Goal: Find contact information: Find contact information

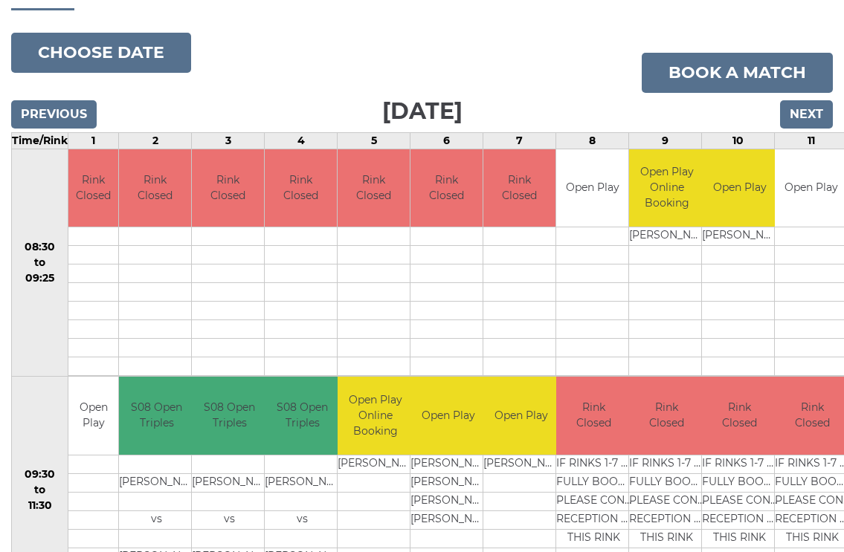
scroll to position [156, 0]
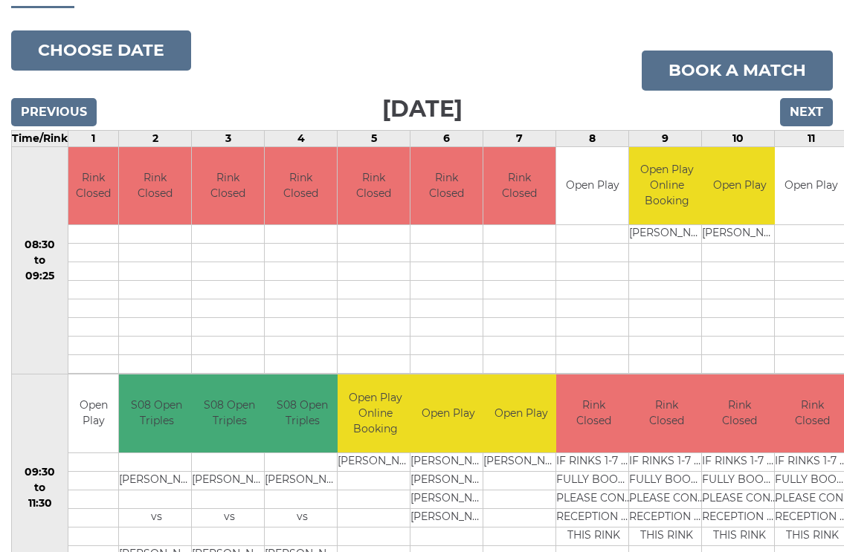
click at [811, 113] on input "Next" at bounding box center [806, 112] width 53 height 28
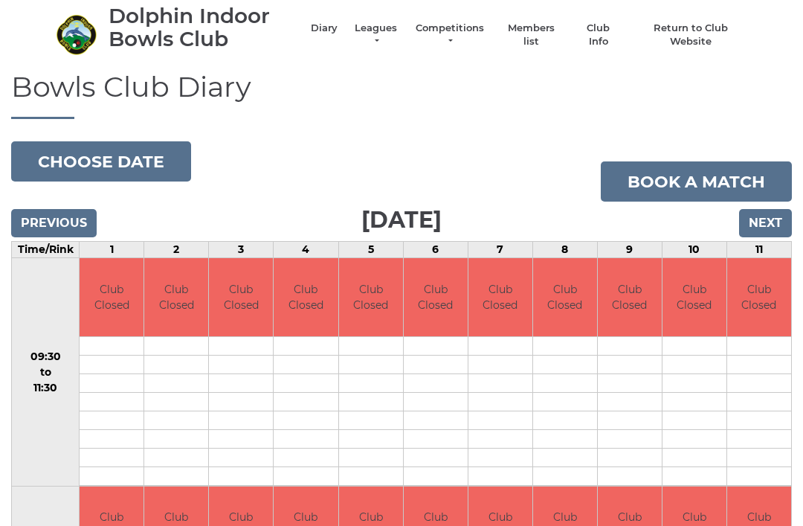
scroll to position [44, 0]
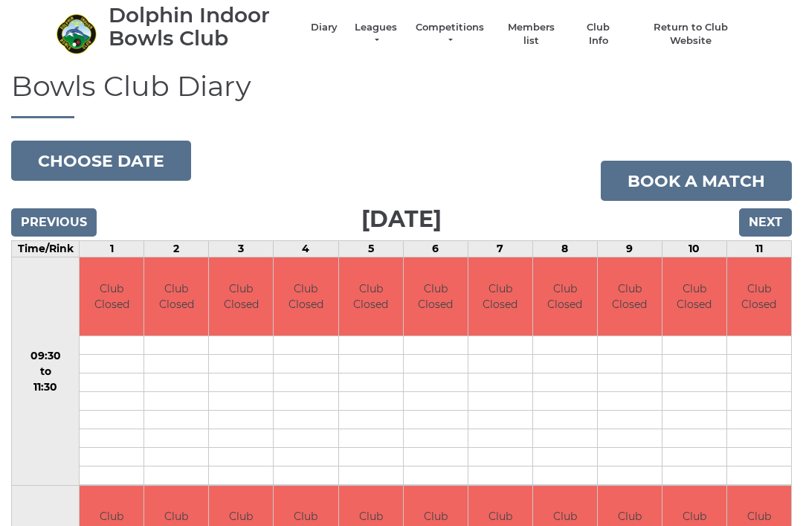
click at [775, 211] on input "Next" at bounding box center [765, 222] width 53 height 28
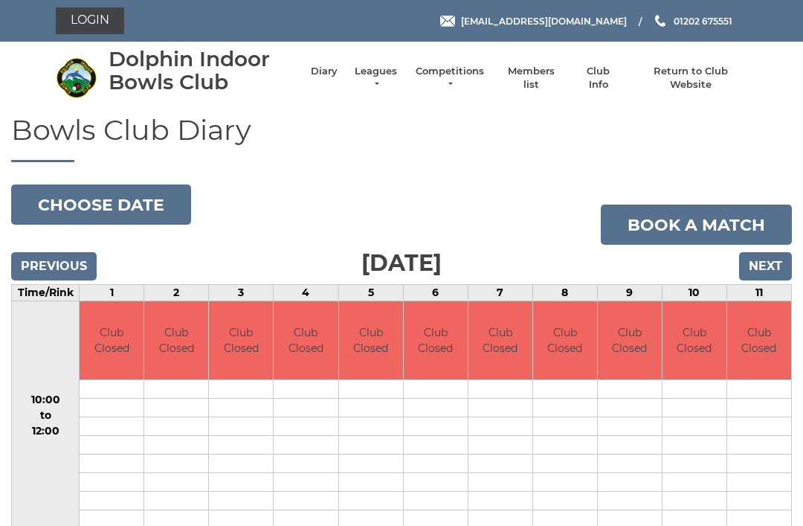
click at [767, 268] on input "Next" at bounding box center [765, 266] width 53 height 28
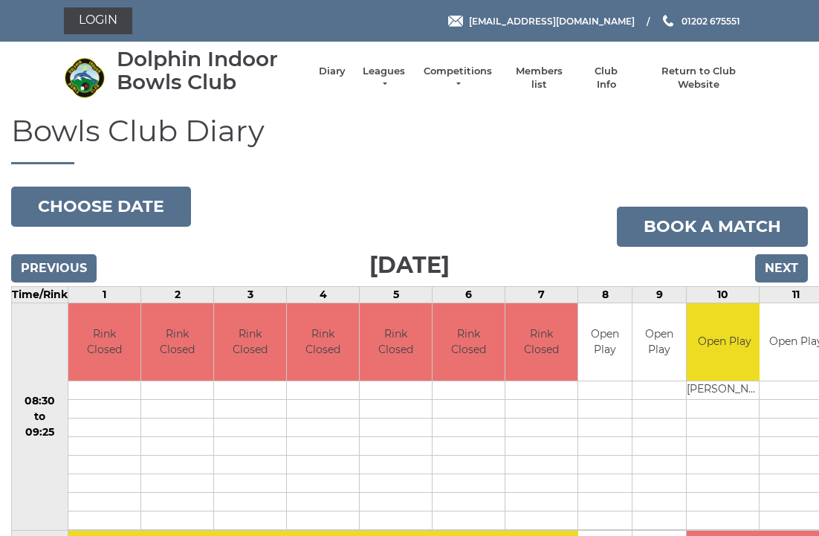
click at [94, 14] on link "Login" at bounding box center [98, 20] width 68 height 27
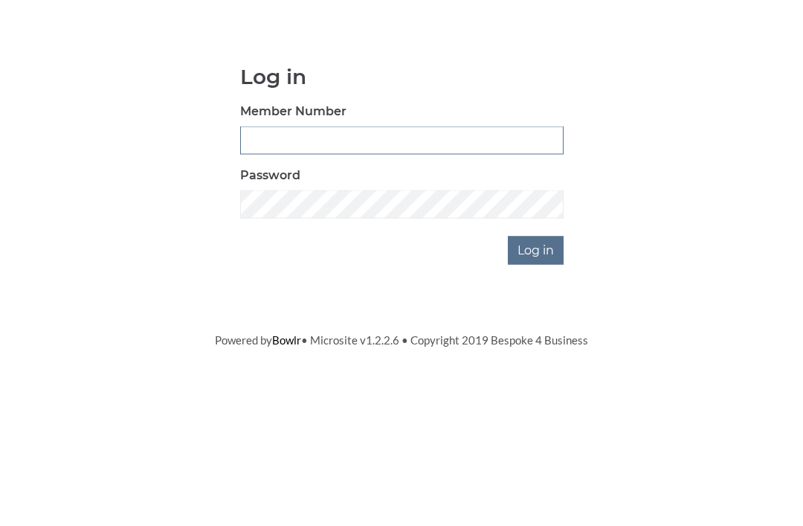
type input "2456"
click at [537, 352] on input "Log in" at bounding box center [536, 366] width 56 height 28
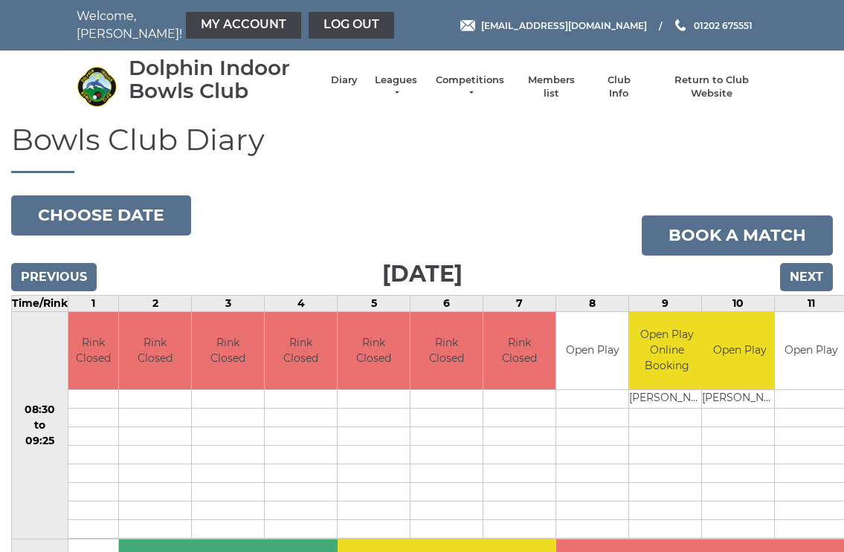
click at [201, 17] on link "My Account" at bounding box center [243, 25] width 115 height 27
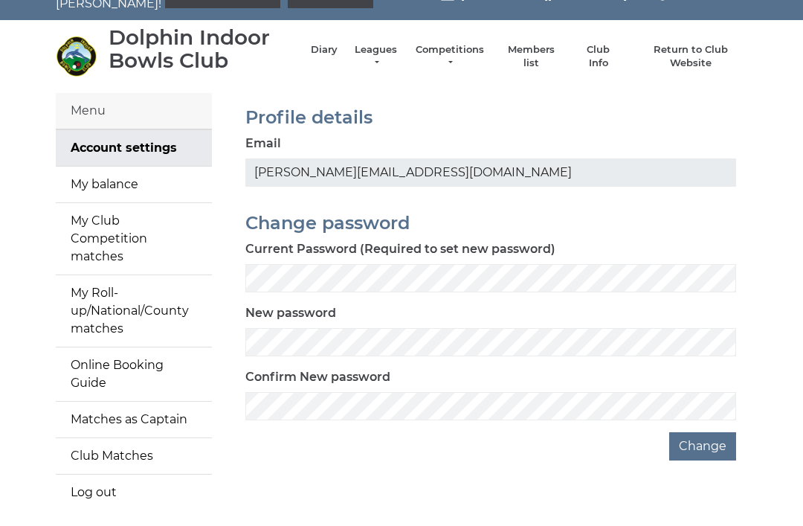
scroll to position [31, 0]
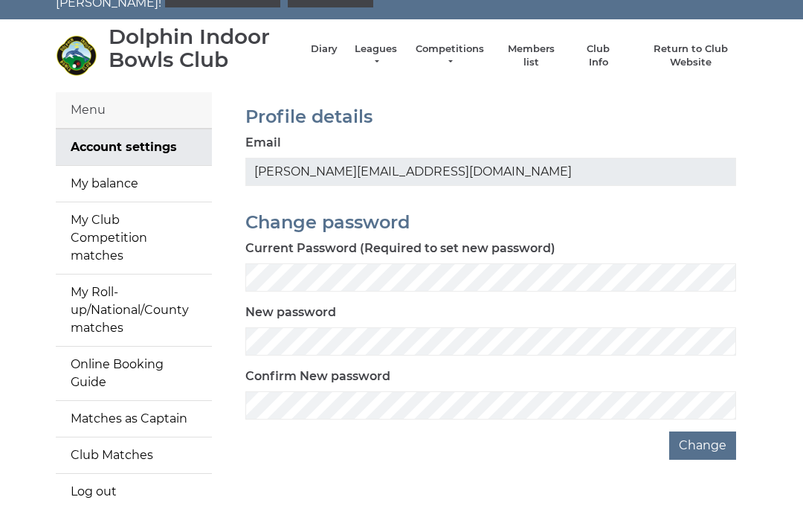
click at [97, 179] on link "My balance" at bounding box center [134, 184] width 156 height 36
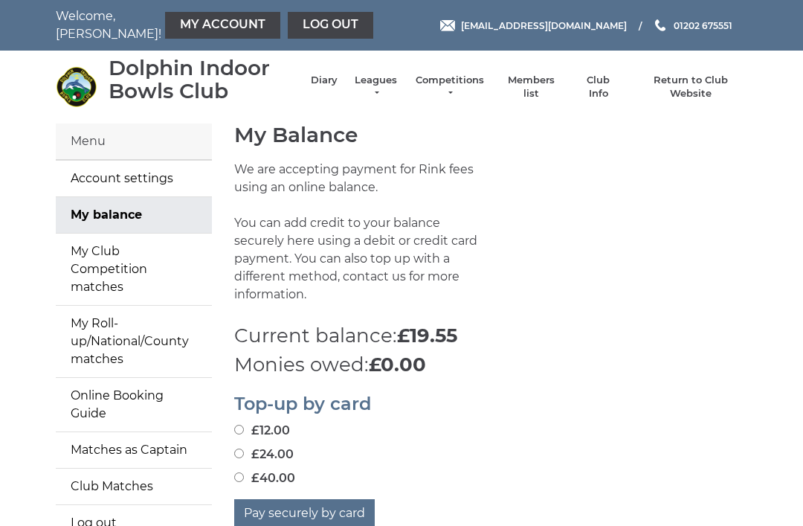
click at [534, 85] on link "Members list" at bounding box center [531, 87] width 62 height 27
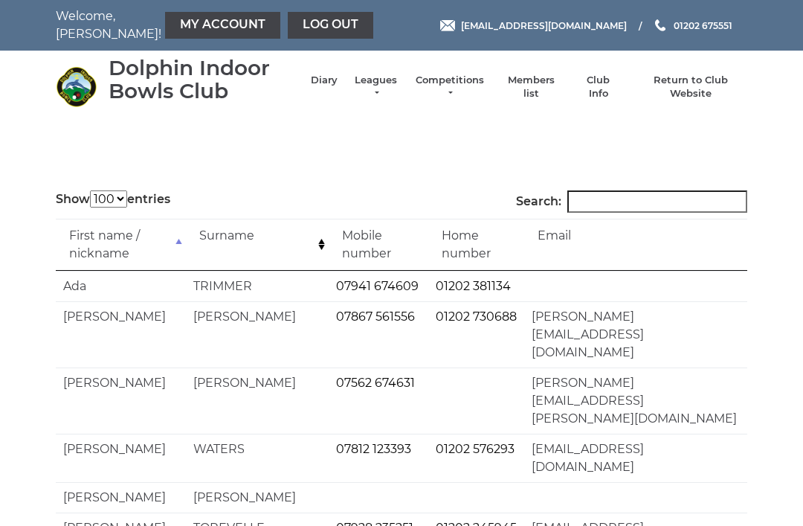
select select "100"
click at [629, 196] on input "Search:" at bounding box center [657, 201] width 180 height 22
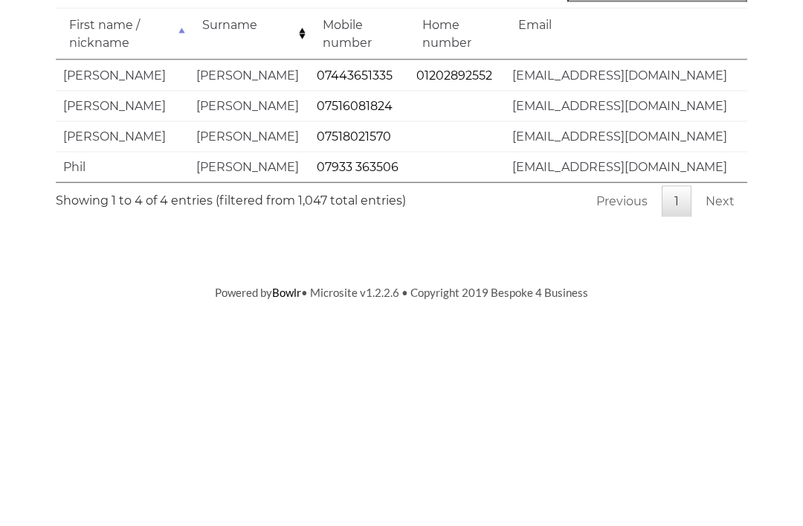
type input "[PERSON_NAME]"
click at [535, 301] on td "elaynetwalker@gmail.com" at bounding box center [626, 316] width 242 height 30
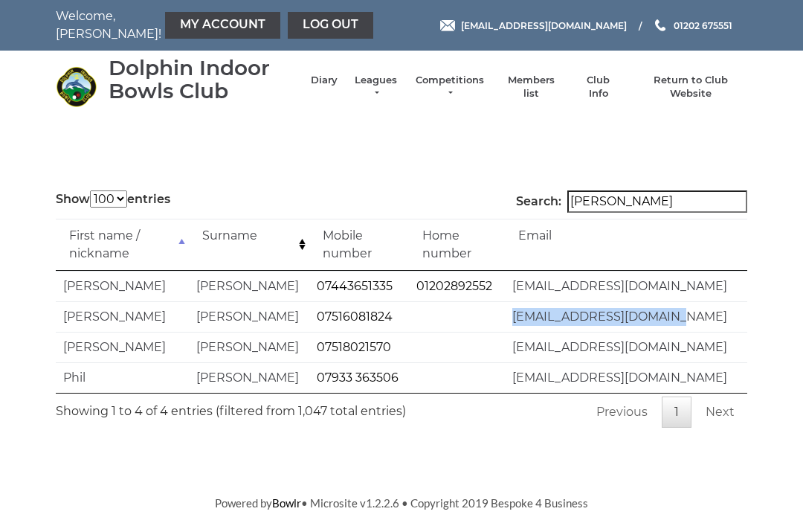
copy td "elaynetwalker@gmail.com"
click at [331, 83] on link "Diary" at bounding box center [324, 80] width 27 height 13
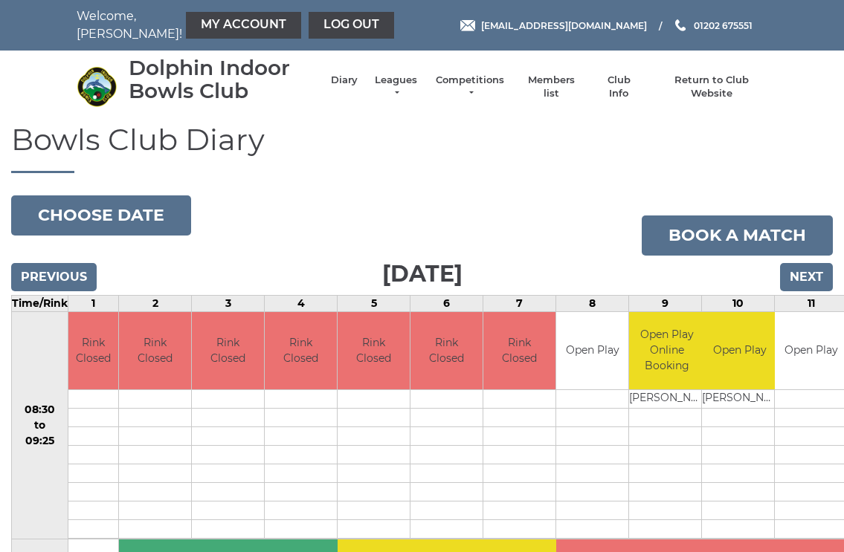
scroll to position [4, 0]
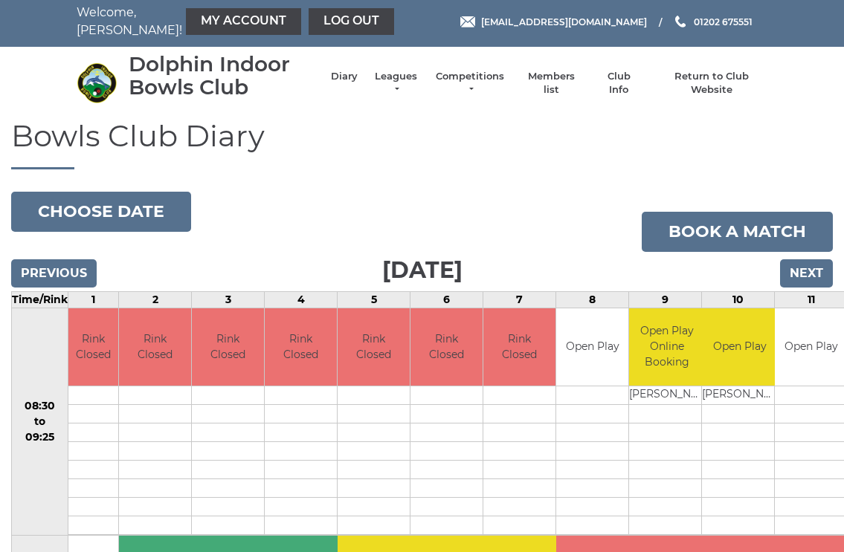
click at [53, 204] on button "Choose date" at bounding box center [101, 212] width 180 height 40
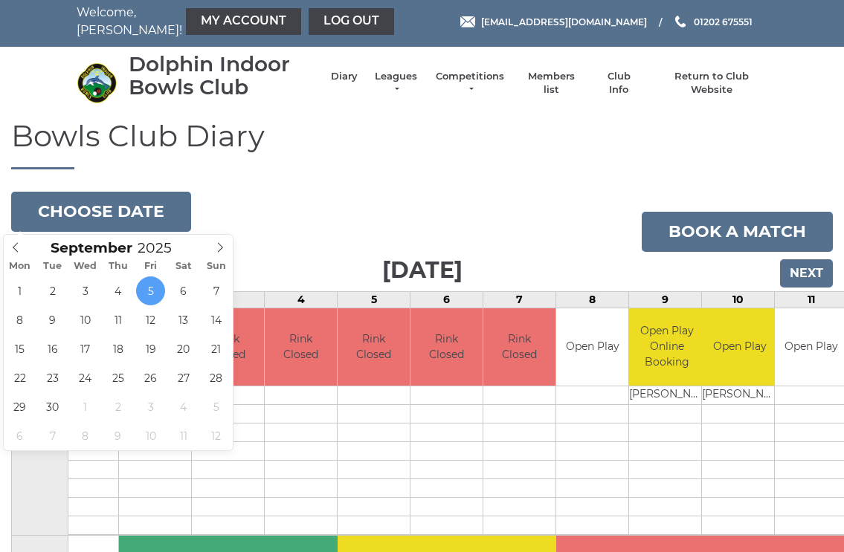
type input "2025-09-15"
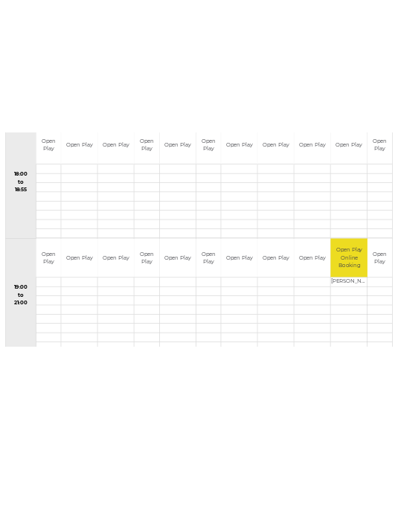
scroll to position [1490, 0]
